Goal: Find contact information: Find contact information

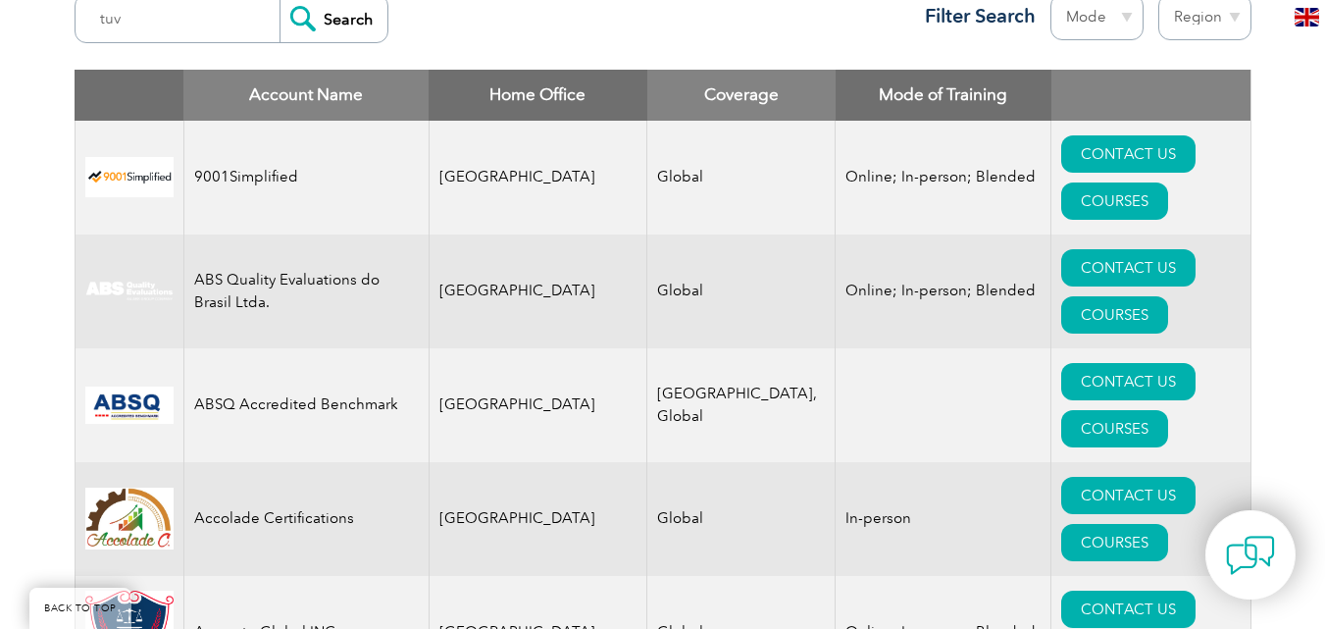
scroll to position [824, 0]
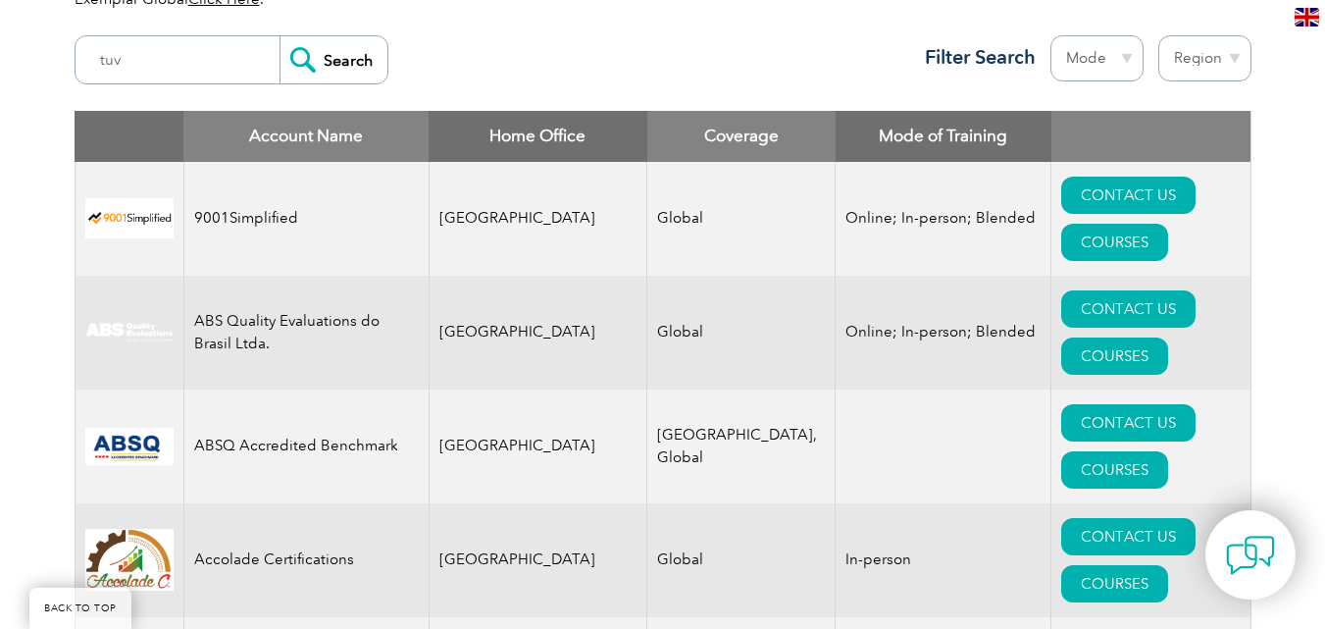
scroll to position [745, 0]
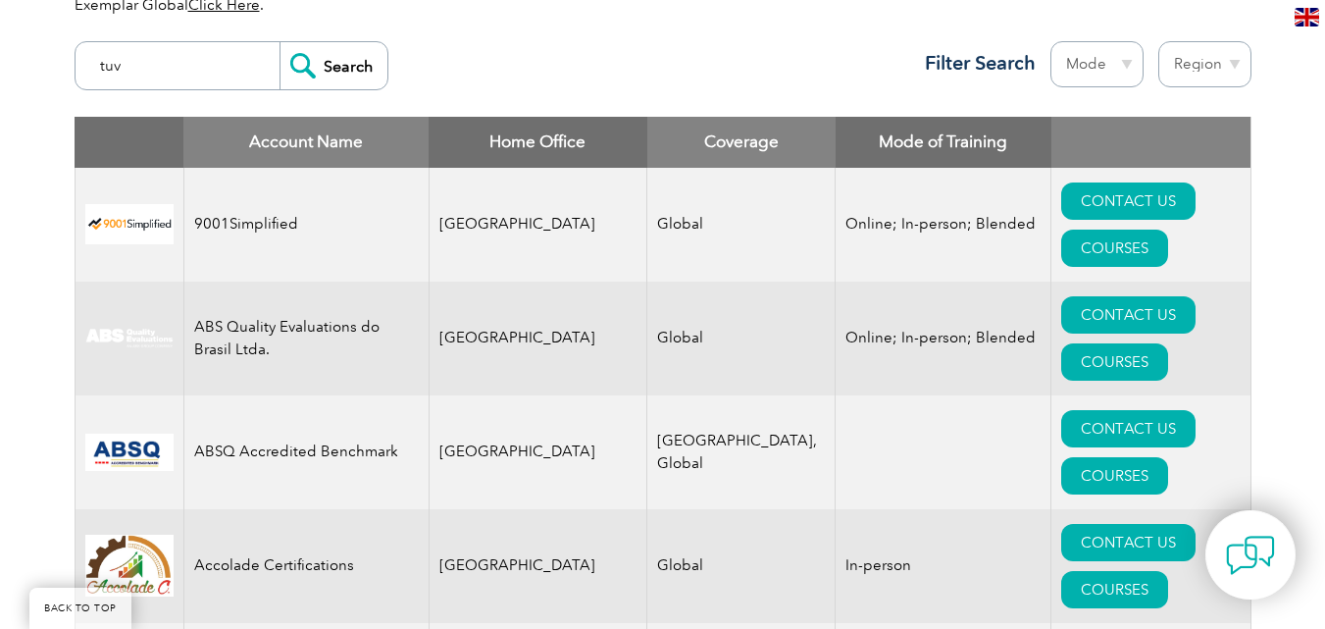
click at [171, 69] on input "tuv" at bounding box center [182, 65] width 194 height 47
click at [279, 42] on input "Search" at bounding box center [333, 65] width 108 height 47
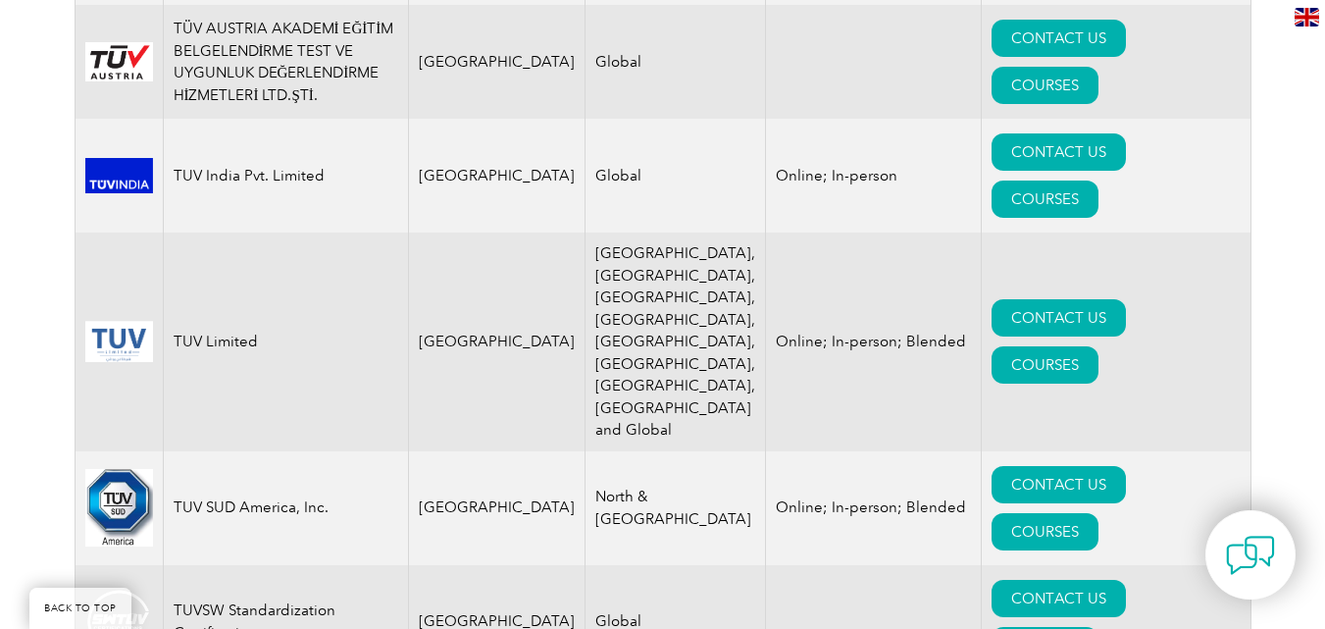
scroll to position [1077, 0]
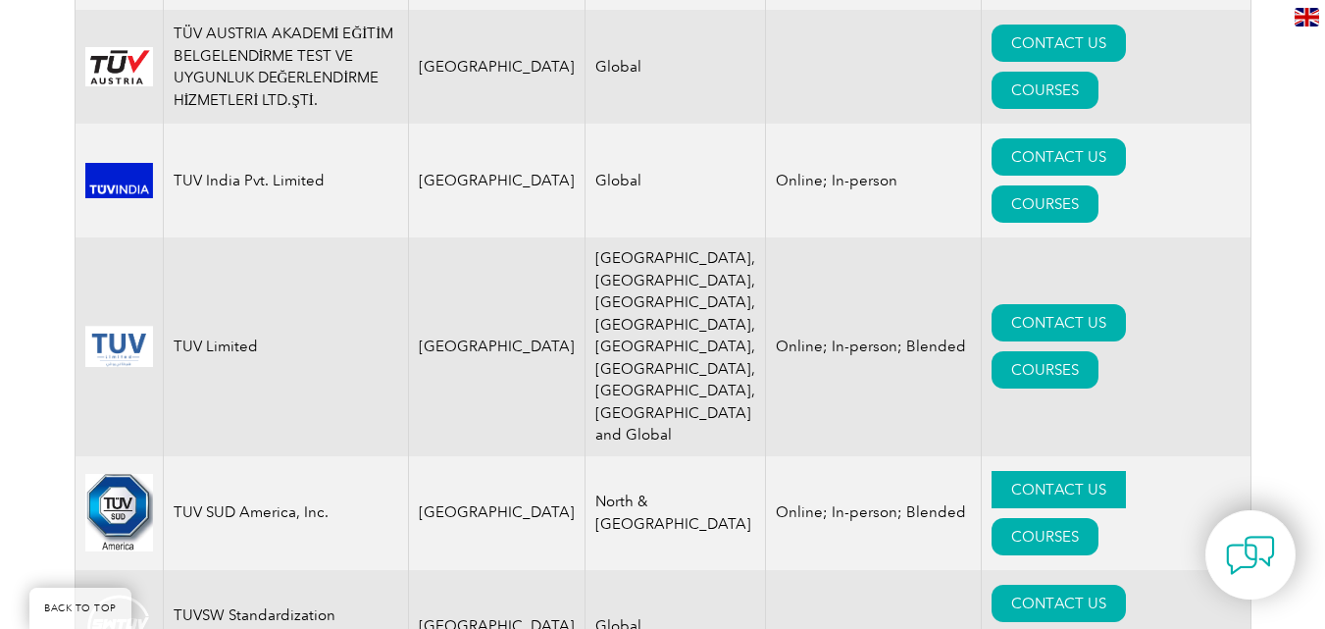
click at [1035, 471] on link "CONTACT US" at bounding box center [1058, 489] width 134 height 37
